Goal: Communication & Community: Participate in discussion

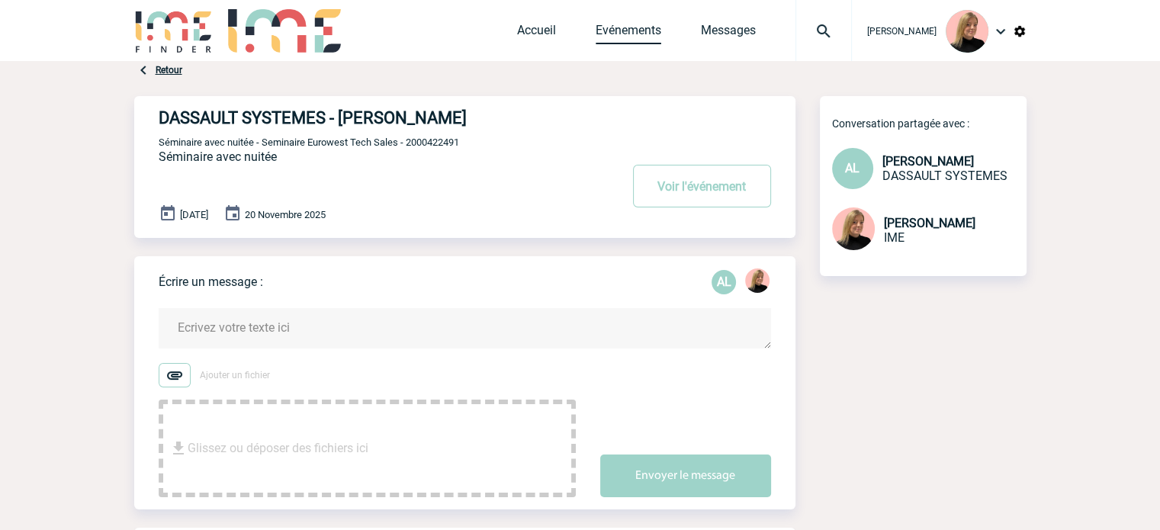
click at [613, 31] on link "Evénements" at bounding box center [629, 33] width 66 height 21
click at [717, 24] on link "Messages" at bounding box center [728, 33] width 55 height 21
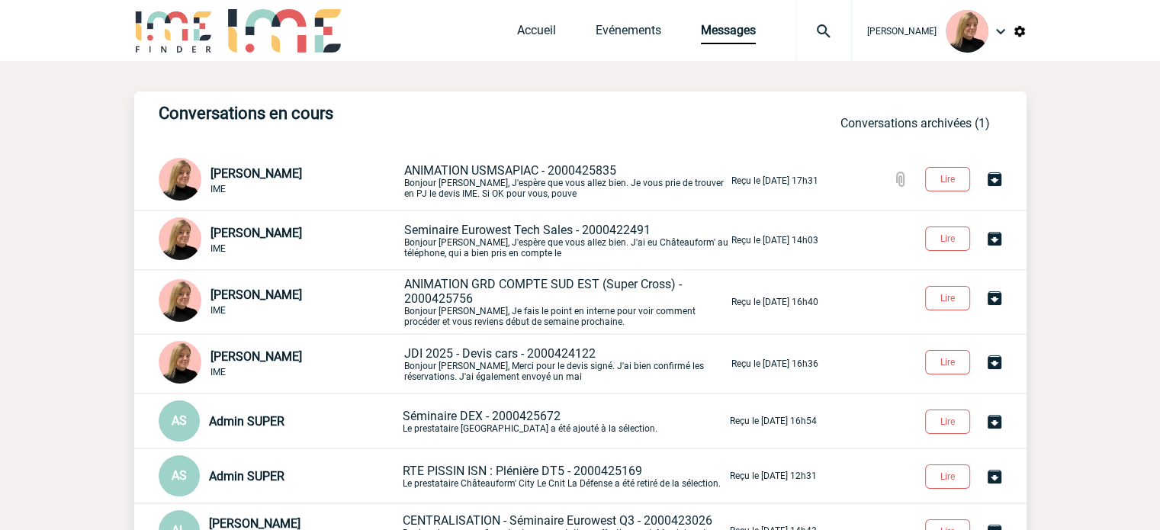
click at [495, 170] on span "ANIMATION USMSAPIAC - 2000425835" at bounding box center [510, 170] width 212 height 14
